Goal: Information Seeking & Learning: Learn about a topic

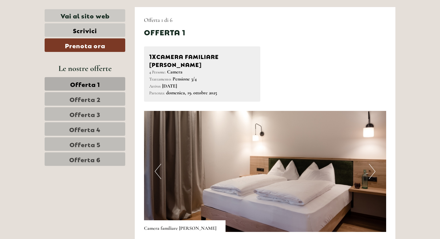
scroll to position [319, 0]
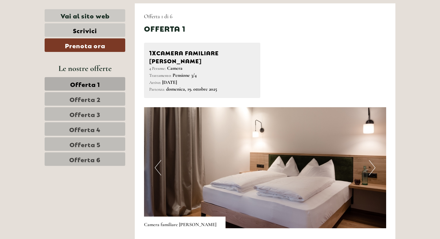
click at [369, 160] on button "Next" at bounding box center [372, 167] width 6 height 15
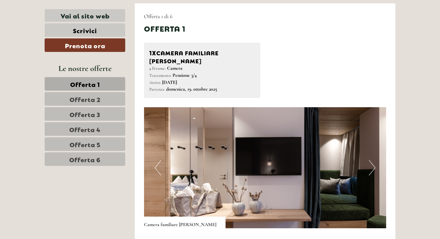
click at [369, 160] on button "Next" at bounding box center [372, 167] width 6 height 15
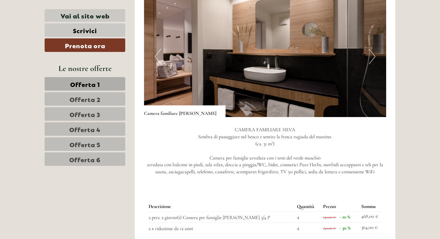
scroll to position [424, 0]
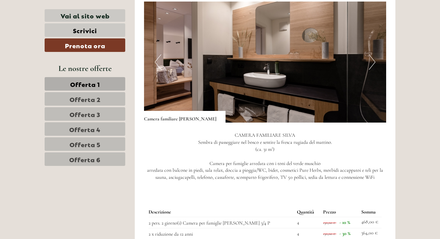
click at [262, 158] on p "CAMERA FAMILIARE [PERSON_NAME] Sembra di passeggiare nel bosco e sentire la fre…" at bounding box center [265, 156] width 242 height 49
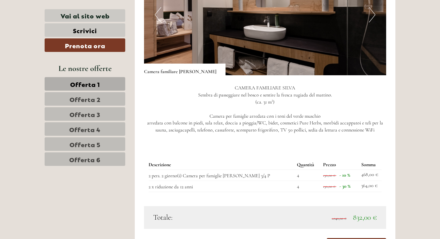
scroll to position [446, 0]
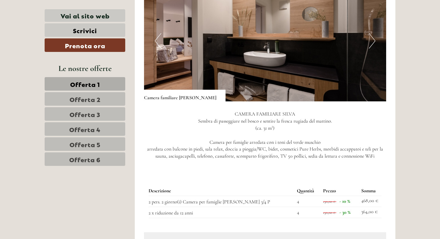
click at [369, 37] on button "Next" at bounding box center [372, 40] width 6 height 15
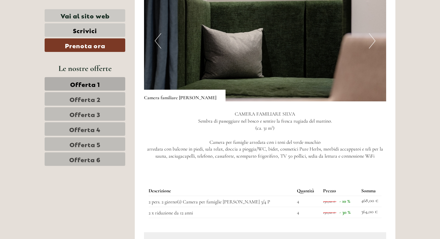
click at [369, 37] on button "Next" at bounding box center [372, 40] width 6 height 15
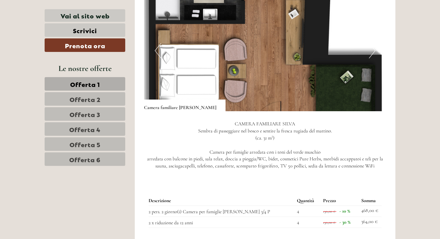
scroll to position [436, 0]
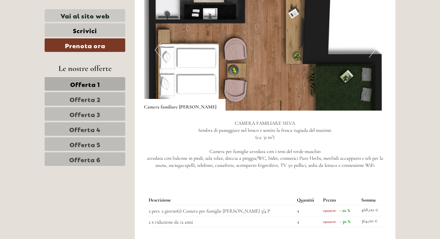
click at [372, 46] on button "Next" at bounding box center [372, 49] width 6 height 15
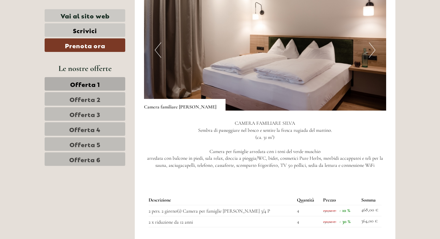
click at [372, 46] on button "Next" at bounding box center [372, 49] width 6 height 15
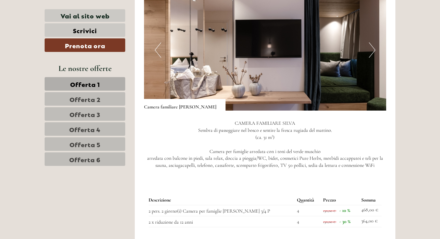
click at [372, 46] on button "Next" at bounding box center [372, 49] width 6 height 15
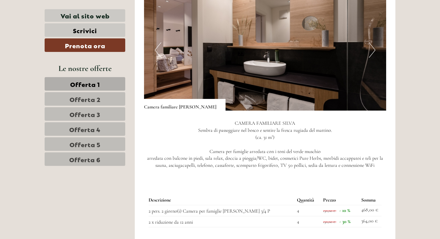
click at [372, 46] on button "Next" at bounding box center [372, 49] width 6 height 15
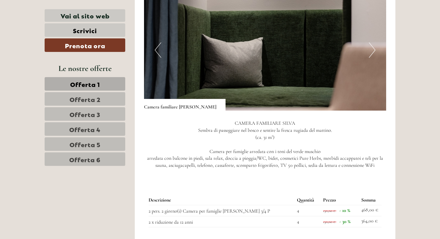
click at [372, 46] on button "Next" at bounding box center [372, 49] width 6 height 15
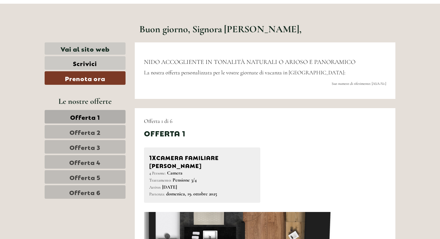
scroll to position [204, 0]
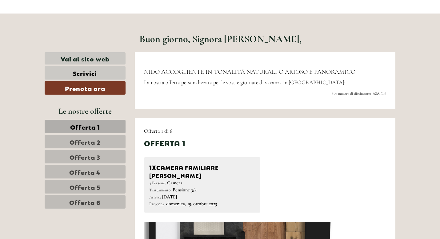
click at [255, 104] on div "NIDO ACCOGLIENTE IN TONALITÀ NATURALI O ARIOSO E PANORAMICO La nostra offerta p…" at bounding box center [265, 80] width 261 height 57
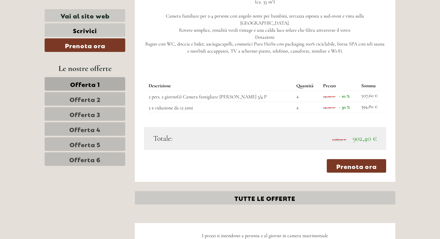
scroll to position [1454, 0]
